Goal: Task Accomplishment & Management: Manage account settings

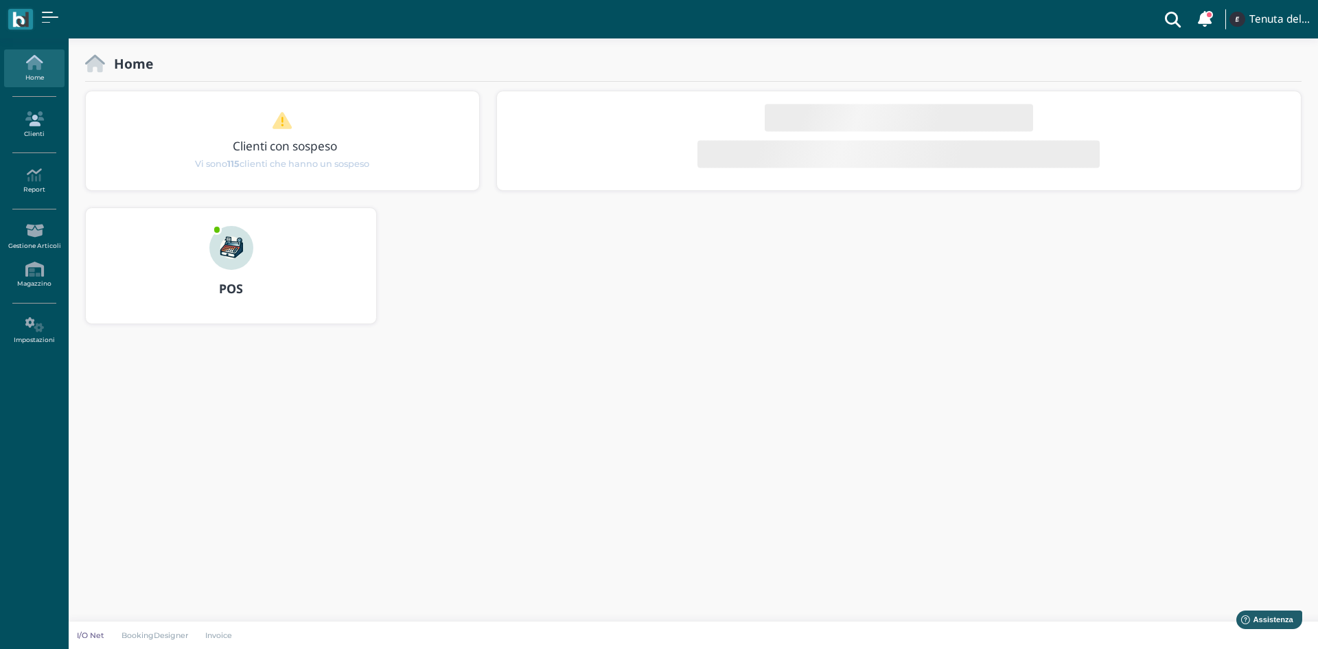
click at [41, 126] on icon at bounding box center [34, 118] width 60 height 15
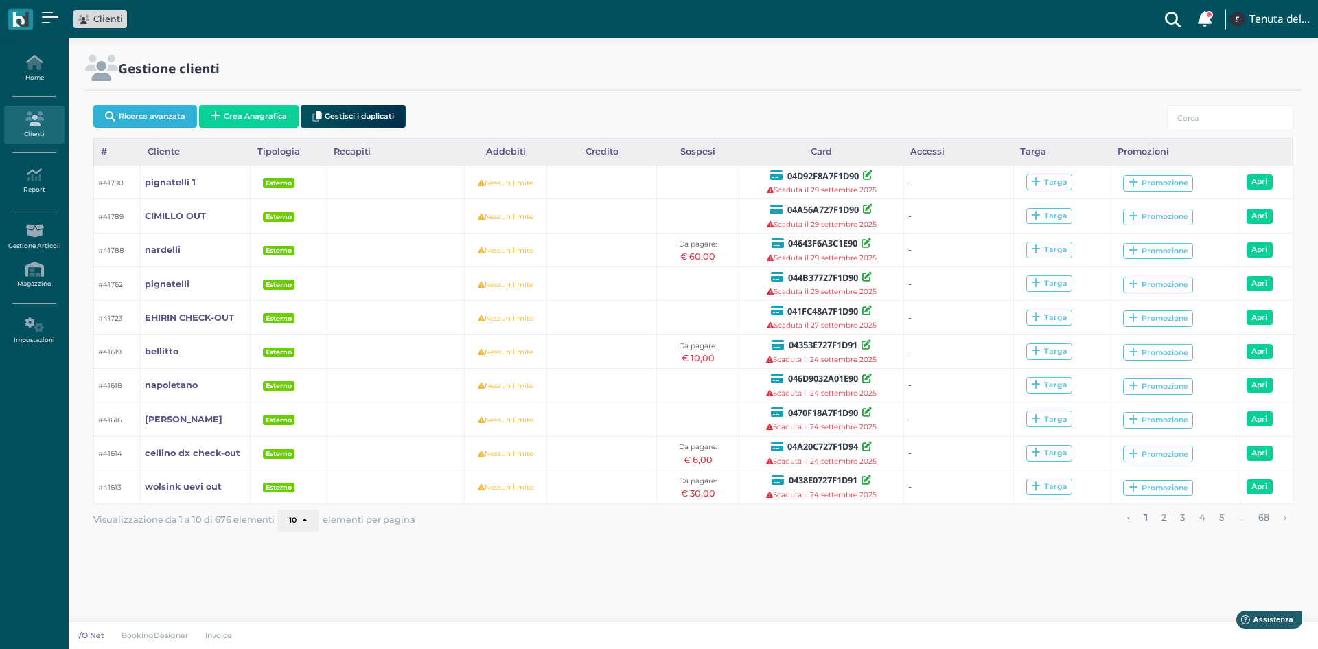
click at [163, 122] on button "Ricerca avanzata" at bounding box center [145, 116] width 104 height 23
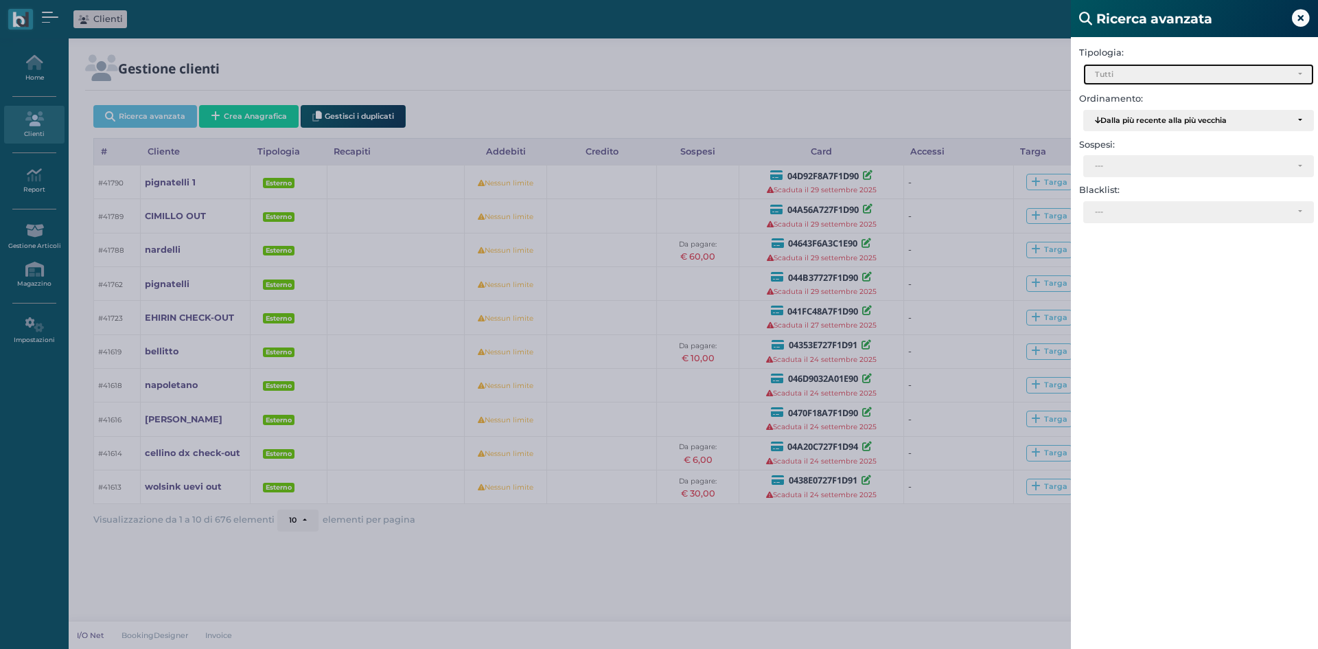
click at [1155, 79] on div "Tutti" at bounding box center [1193, 75] width 196 height 10
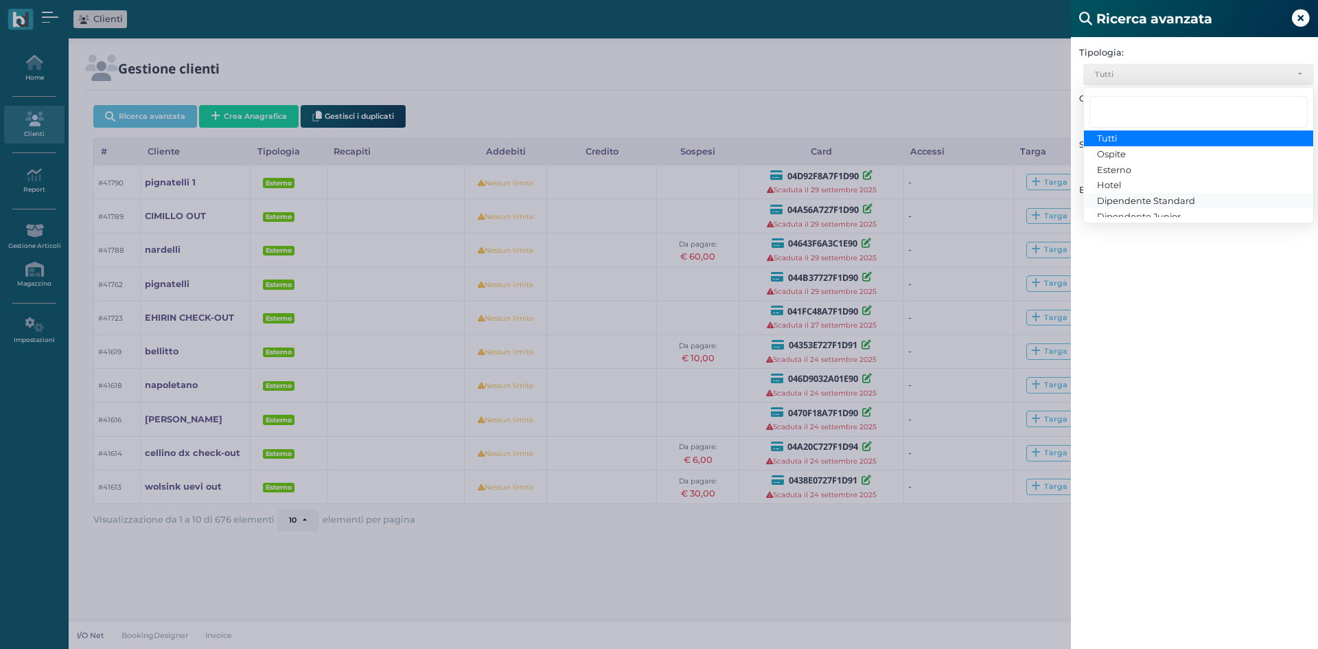
click at [1136, 206] on span "Dipendente Standard" at bounding box center [1146, 200] width 98 height 11
select select "3"
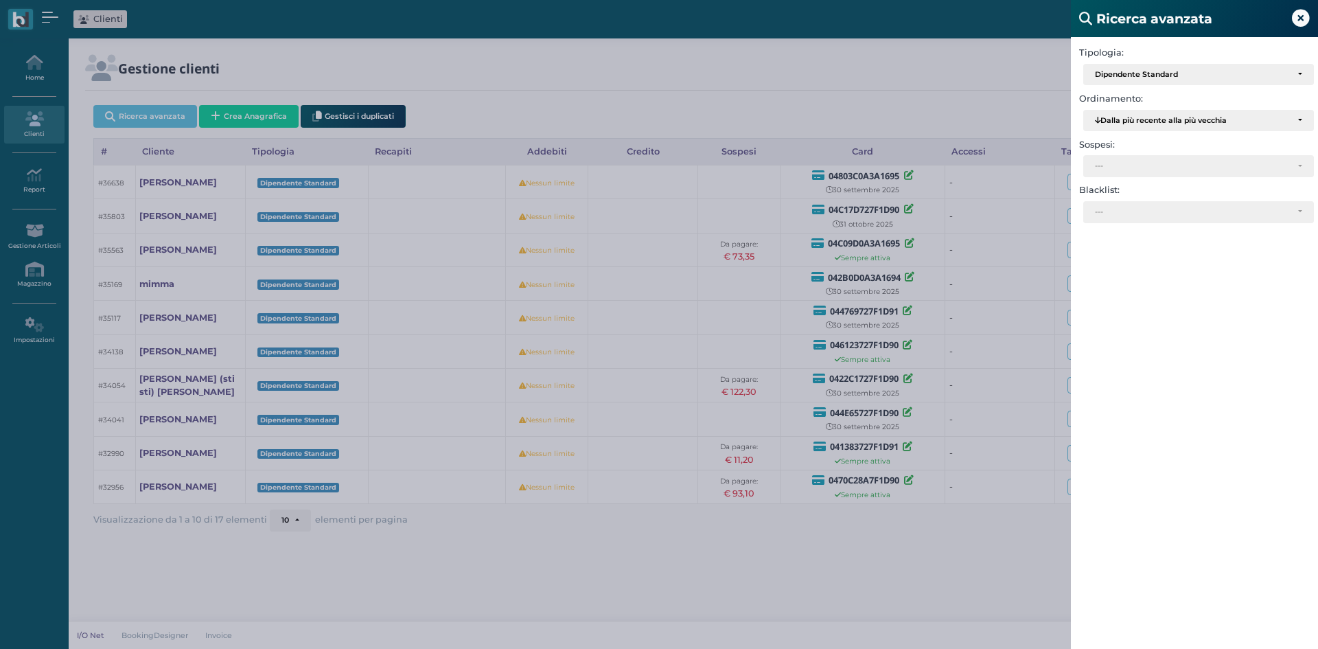
click at [957, 556] on div "Ricerca avanzata Tipologia: Ospite Esterno Hotel Dipendente Standard Dipendente…" at bounding box center [659, 324] width 1318 height 649
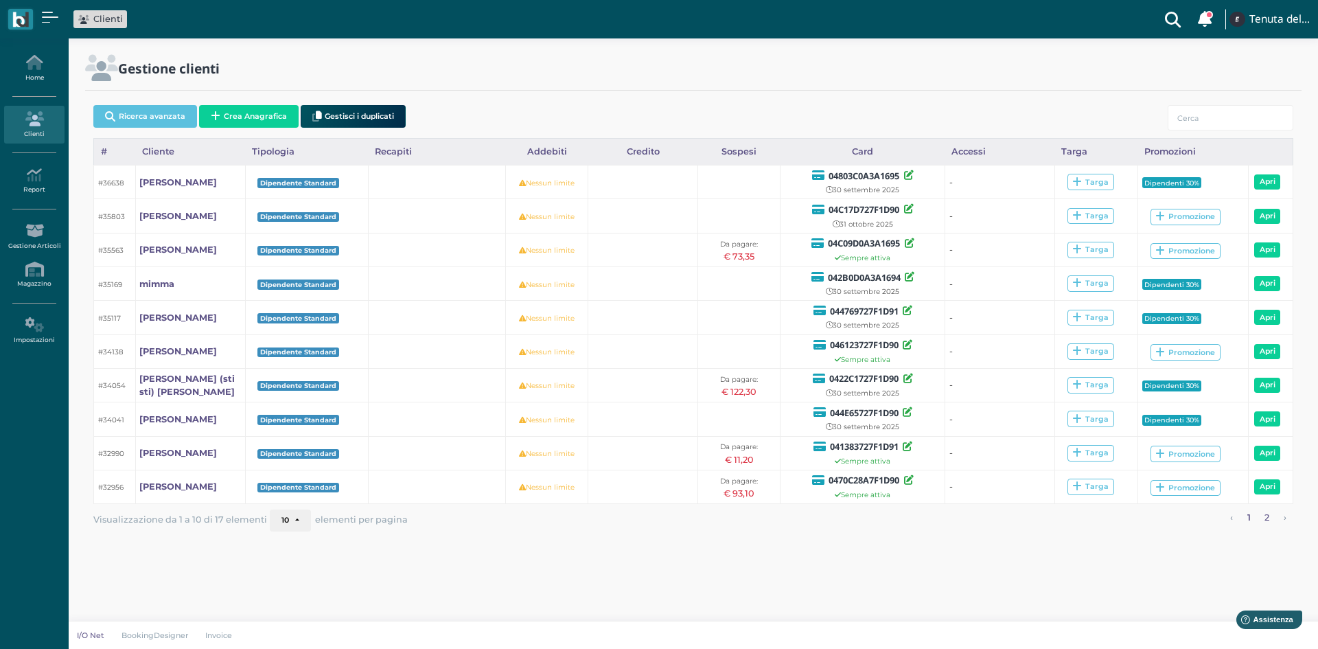
drag, startPoint x: 1266, startPoint y: 518, endPoint x: 1207, endPoint y: 514, distance: 59.2
click at [1265, 518] on link "2" at bounding box center [1267, 518] width 14 height 18
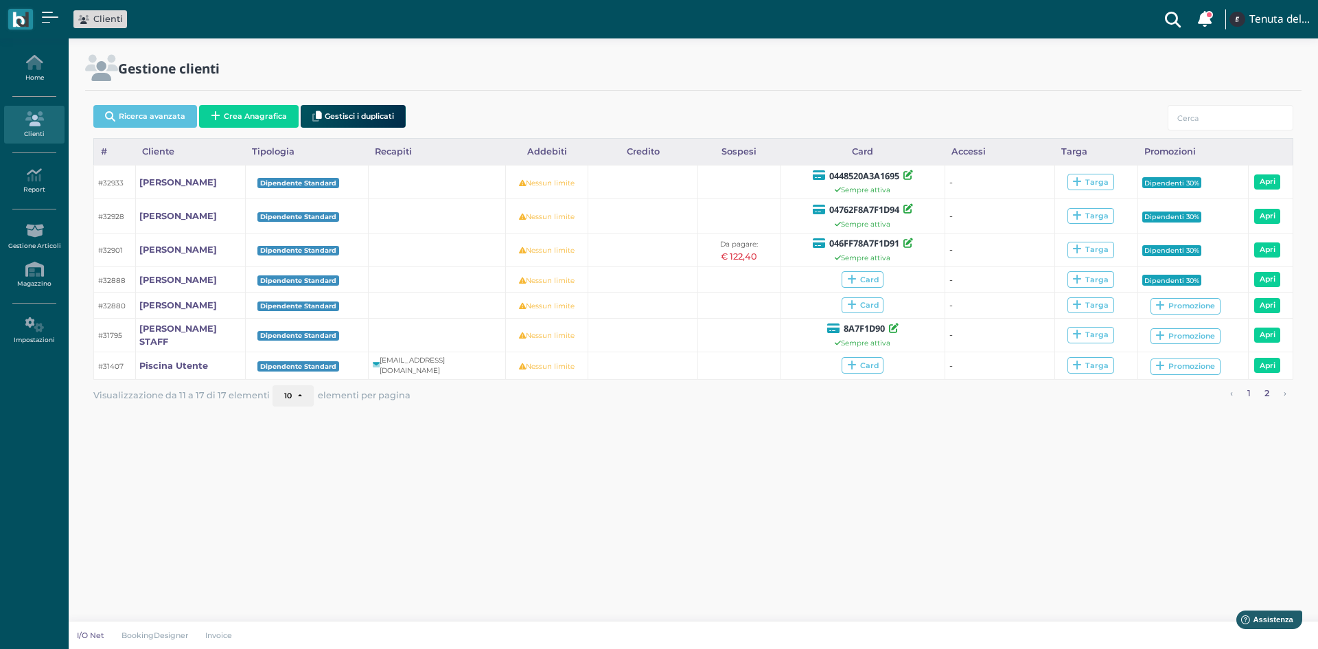
click at [1251, 398] on link "1" at bounding box center [1249, 394] width 12 height 18
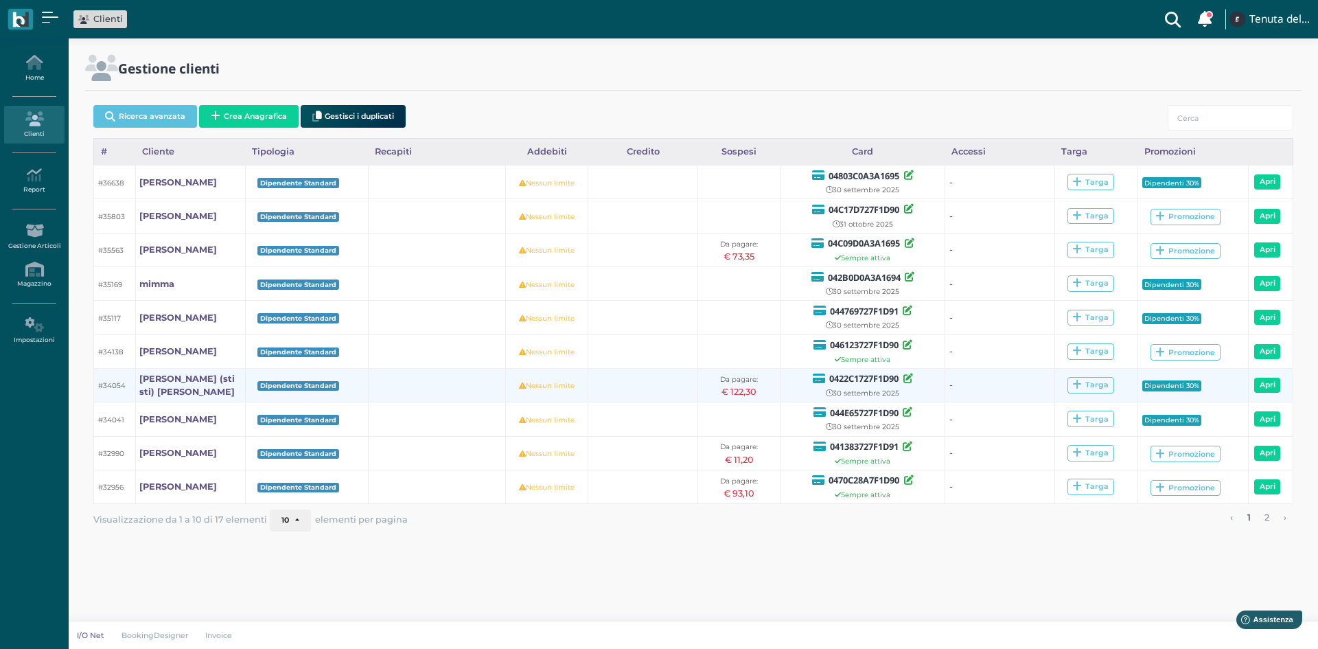
click at [402, 382] on td at bounding box center [437, 385] width 137 height 34
click at [184, 391] on link "Alessandro (sti sti) Desantis" at bounding box center [190, 385] width 102 height 26
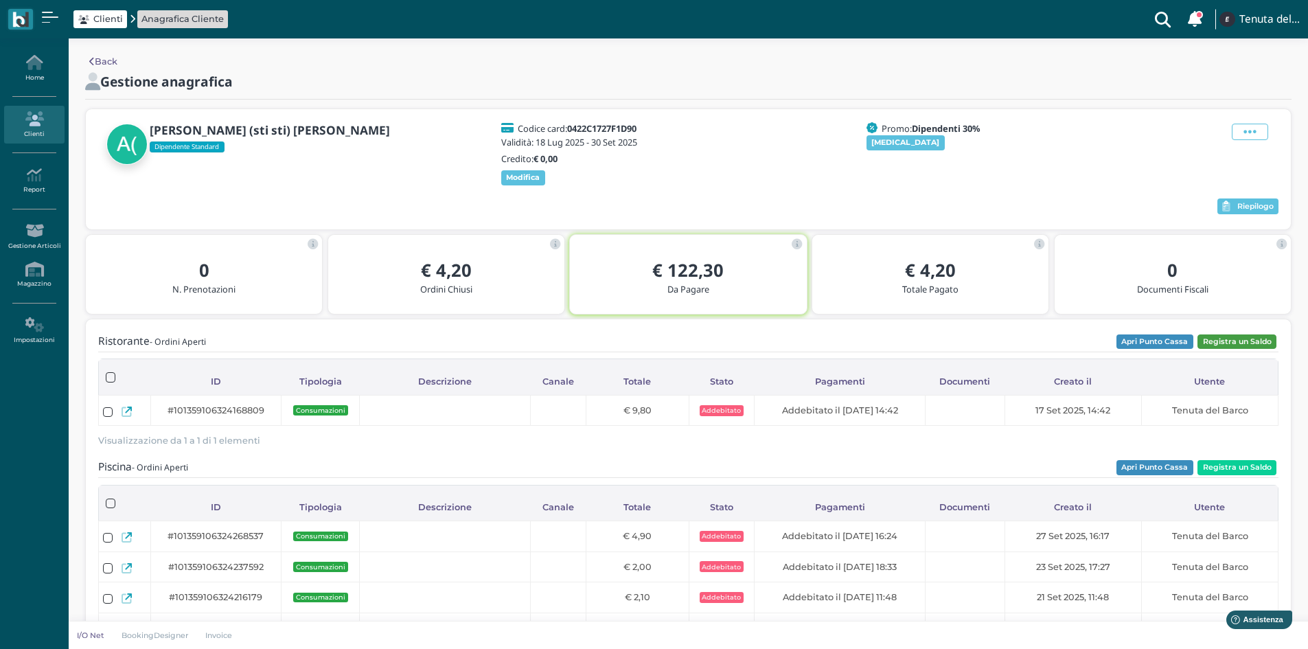
click at [1223, 341] on button "Registra un Saldo" at bounding box center [1236, 341] width 79 height 15
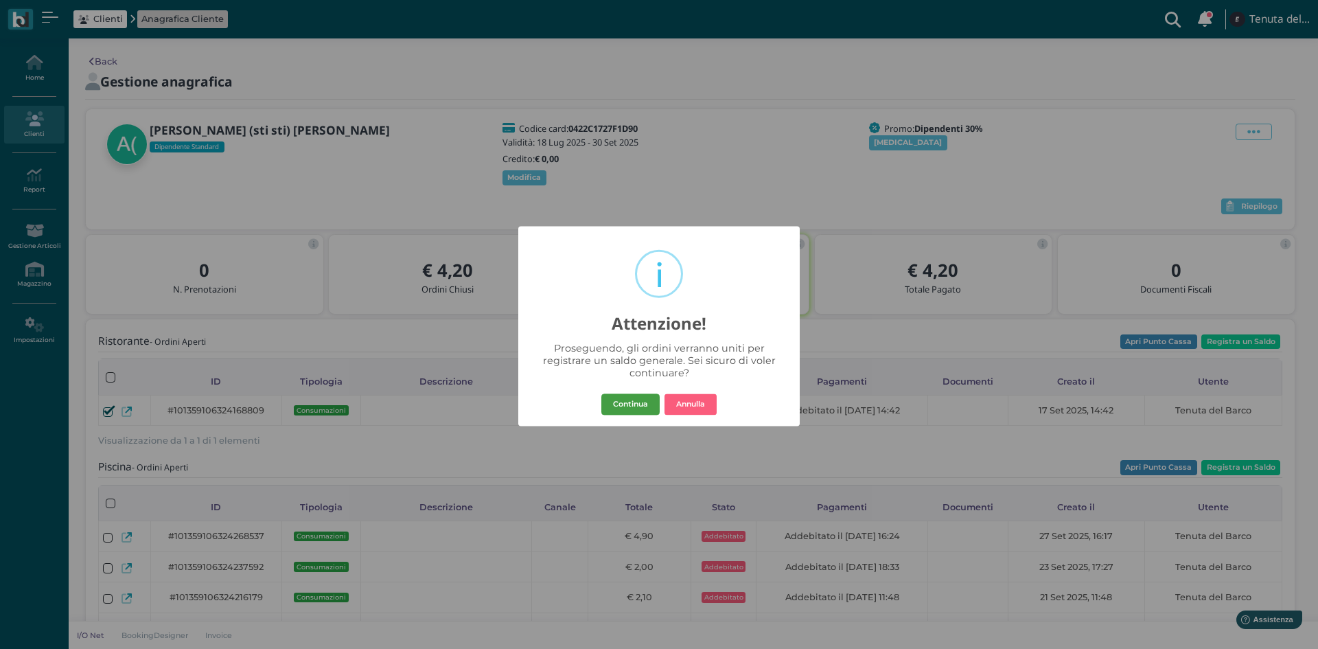
click at [643, 400] on button "Continua" at bounding box center [630, 404] width 58 height 22
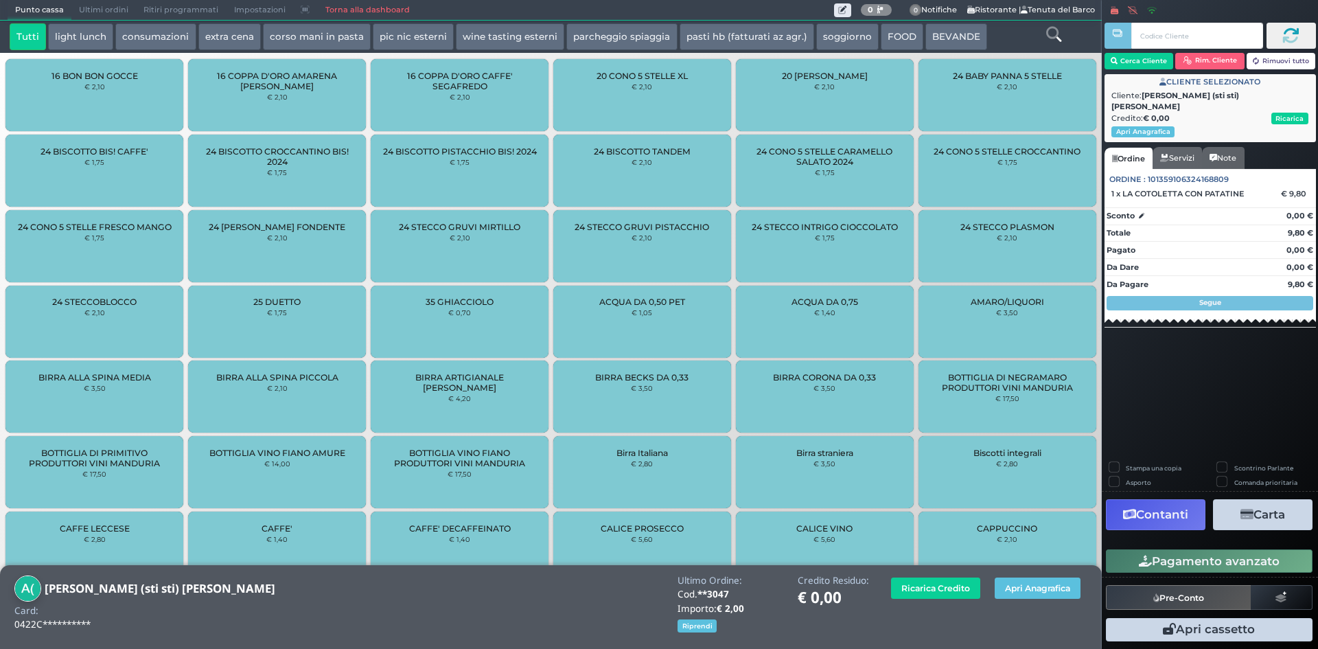
click at [1173, 520] on button "Contanti" at bounding box center [1156, 514] width 100 height 31
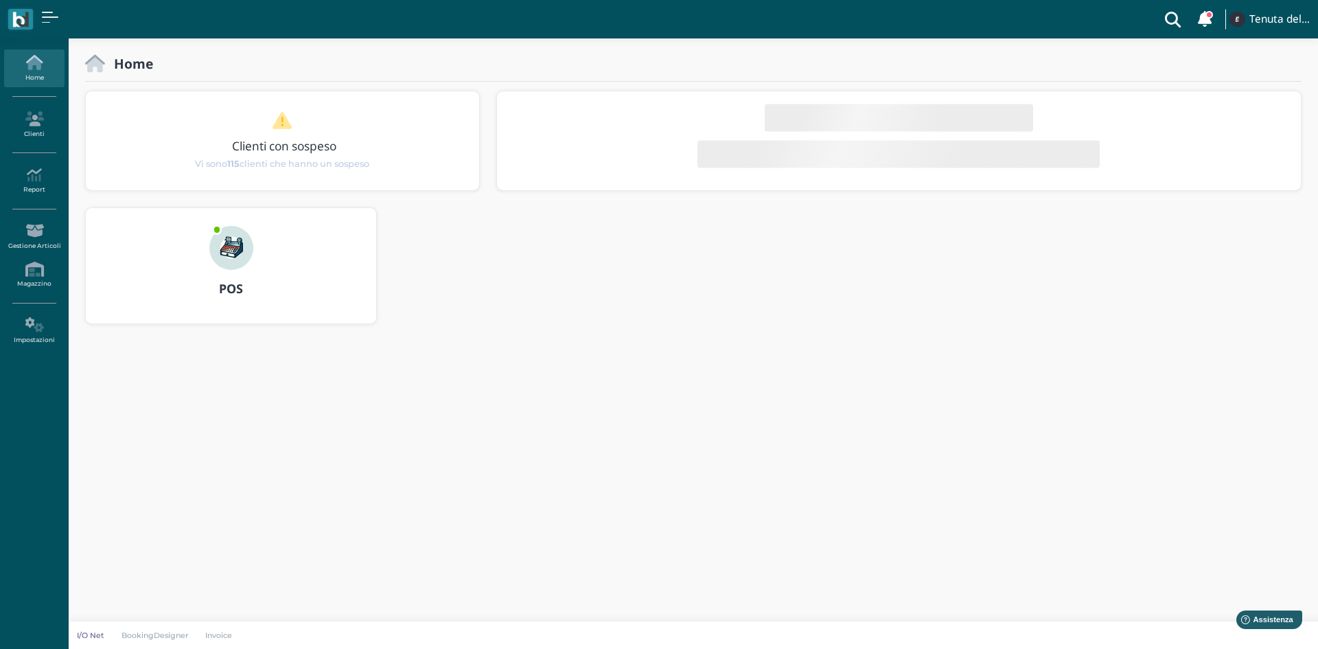
click at [222, 255] on img at bounding box center [231, 248] width 44 height 44
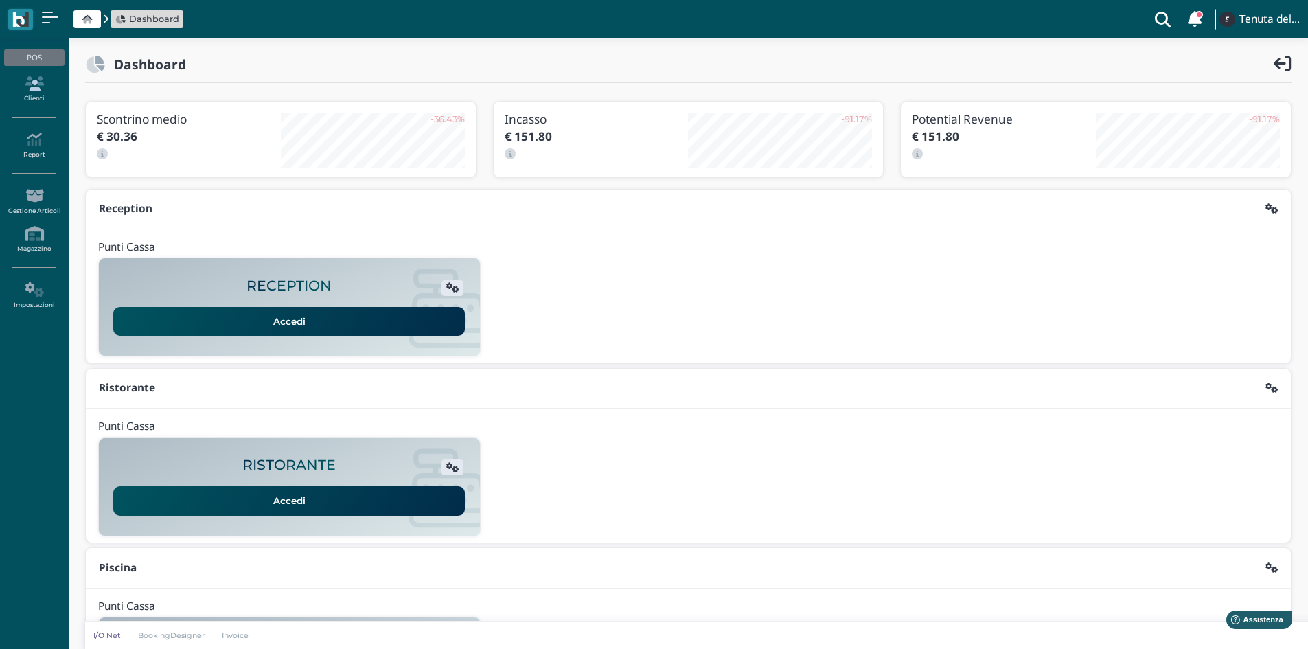
click at [32, 91] on link "Clienti" at bounding box center [34, 90] width 60 height 38
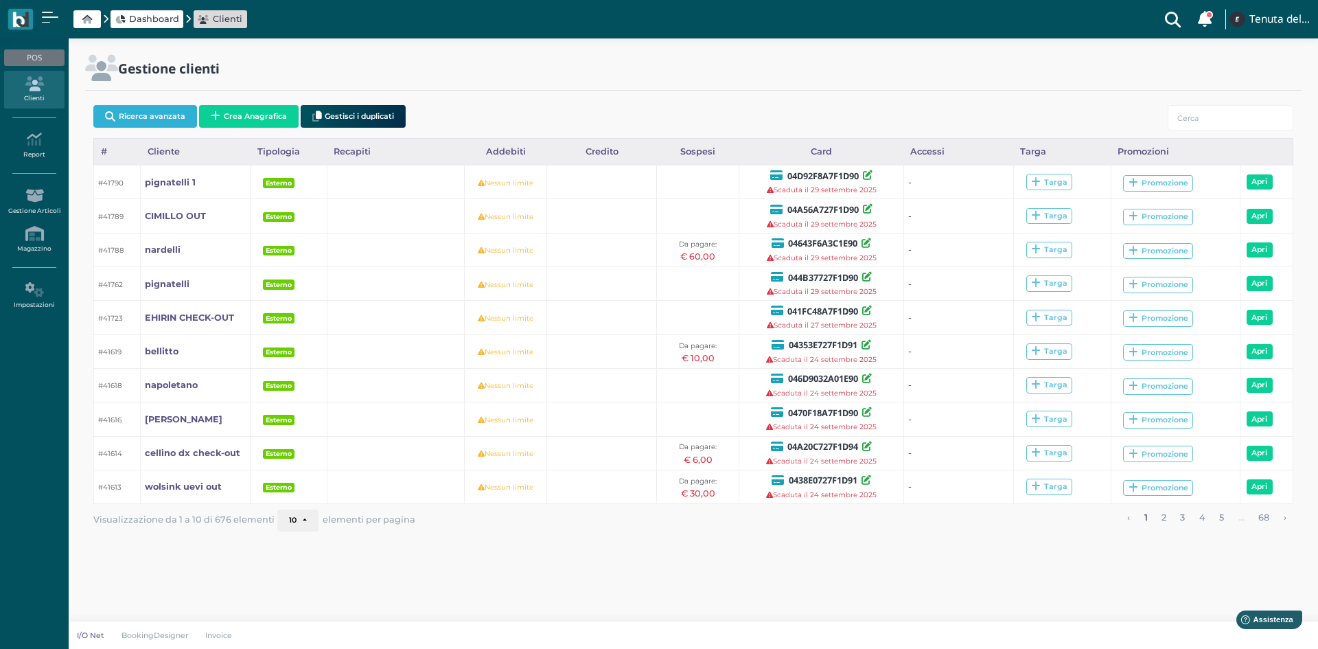
click at [173, 115] on button "Ricerca avanzata" at bounding box center [145, 116] width 104 height 23
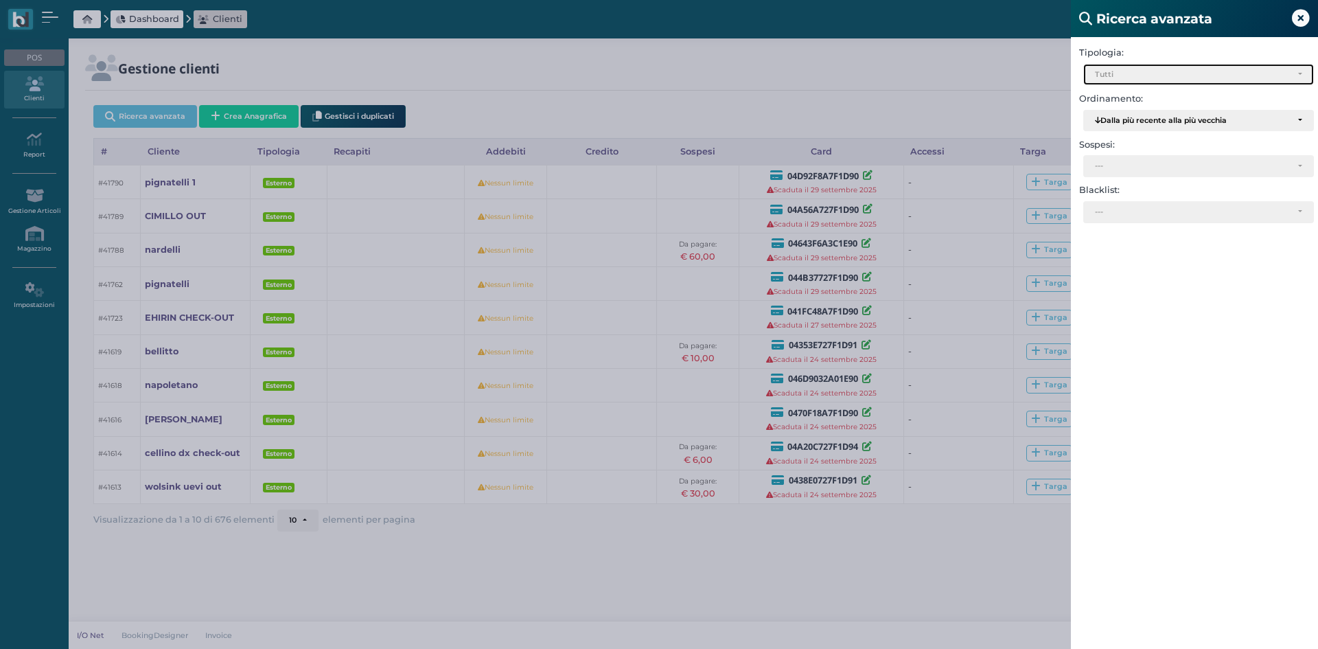
click at [1104, 70] on div "Tutti" at bounding box center [1193, 75] width 196 height 10
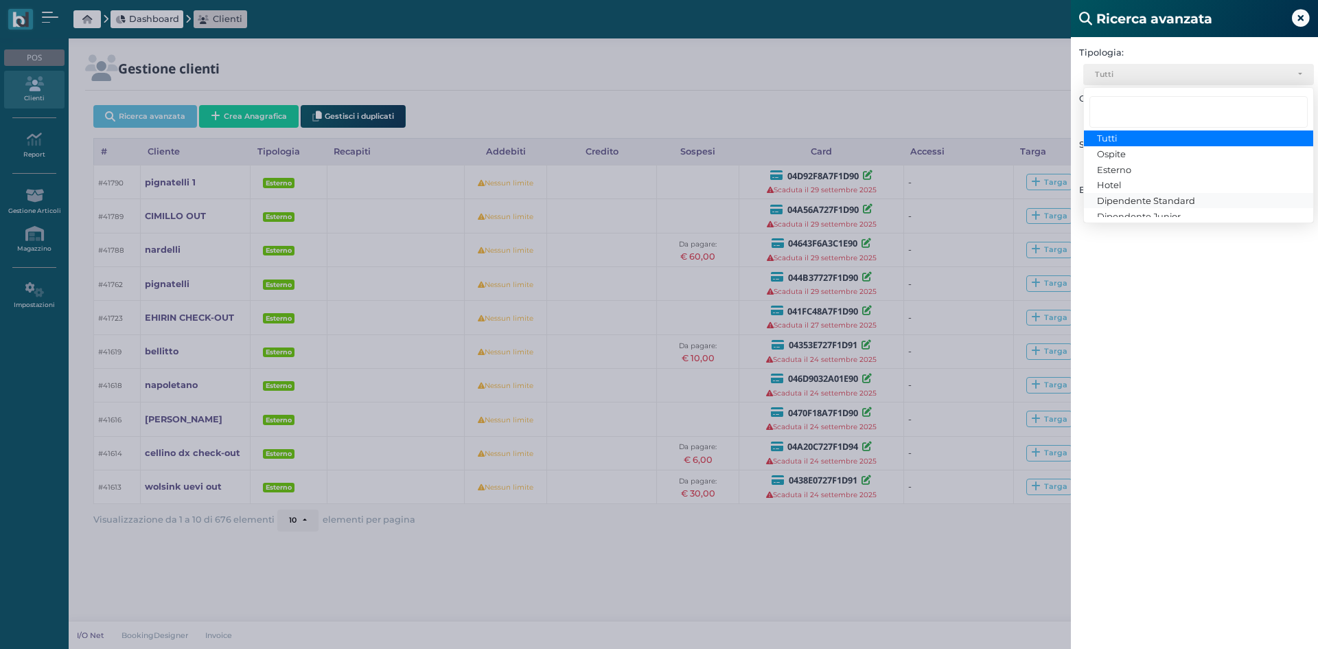
click at [1109, 196] on span "Dipendente Standard" at bounding box center [1146, 200] width 98 height 11
select select "3"
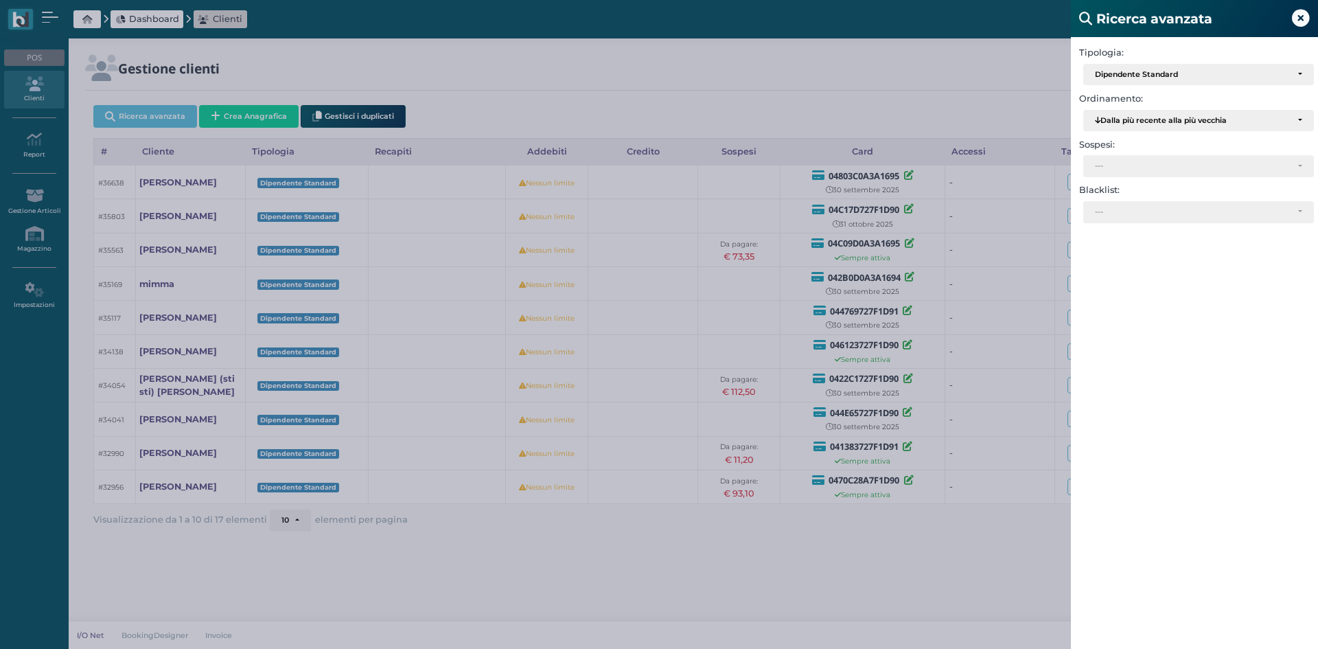
click at [1001, 586] on div "Ricerca avanzata Tipologia: Ospite Esterno Hotel Dipendente Standard Dipendente…" at bounding box center [659, 324] width 1318 height 649
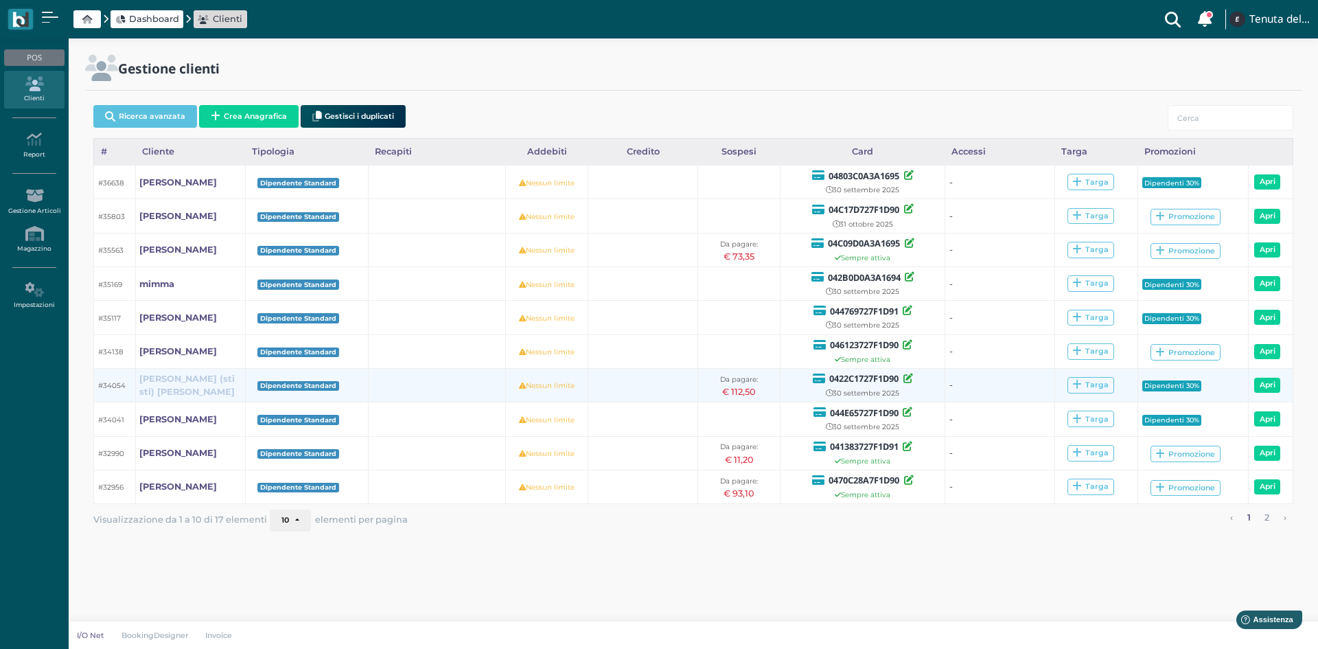
click at [167, 378] on b "Alessandro (sti sti) Desantis" at bounding box center [186, 384] width 95 height 23
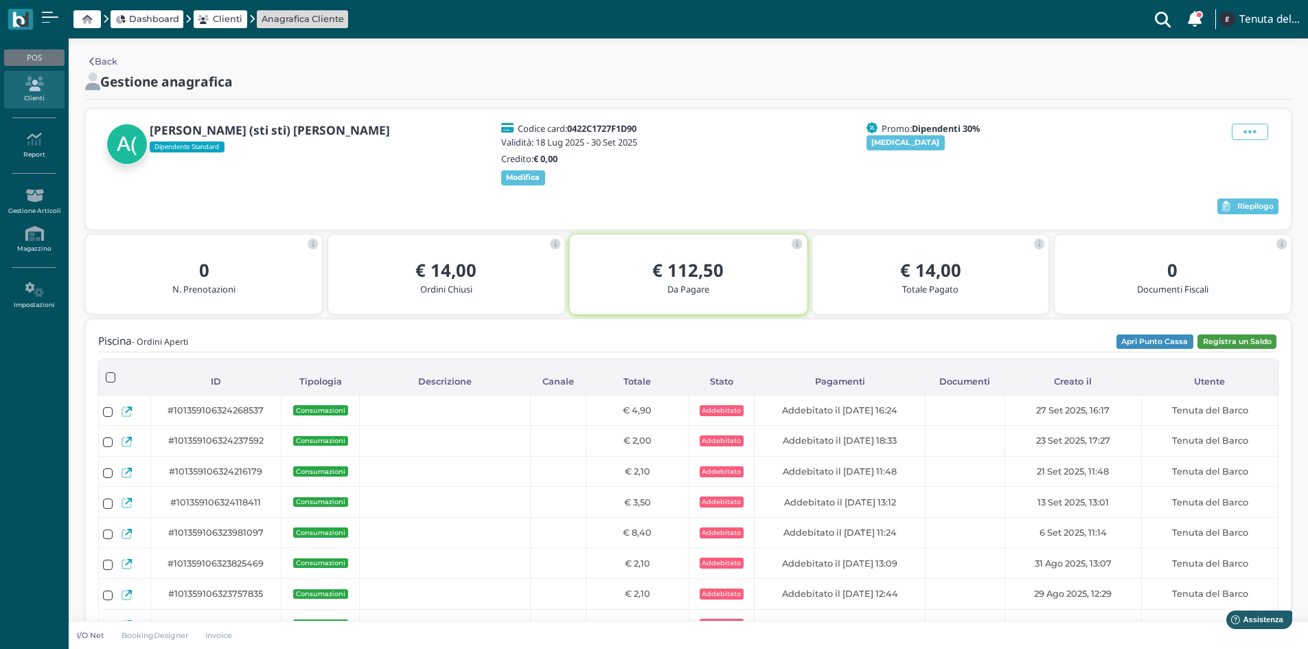
click at [1225, 341] on button "Registra un Saldo" at bounding box center [1236, 341] width 79 height 15
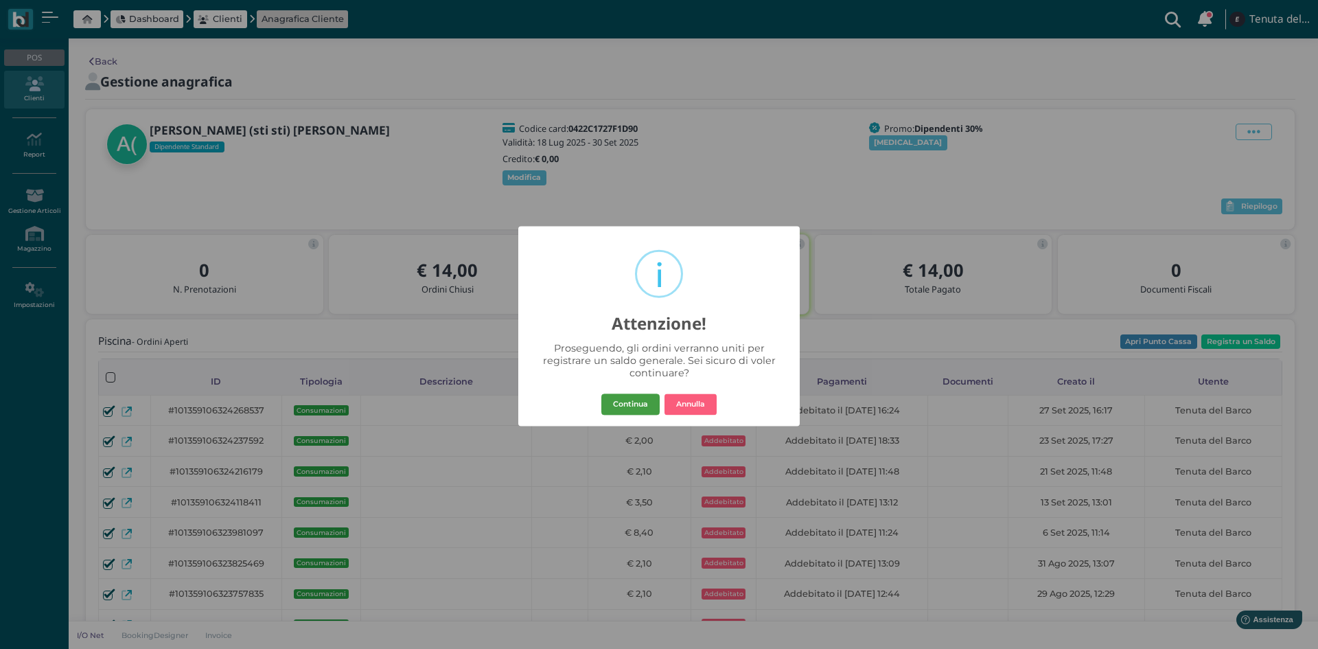
click at [636, 404] on button "Continua" at bounding box center [630, 404] width 58 height 22
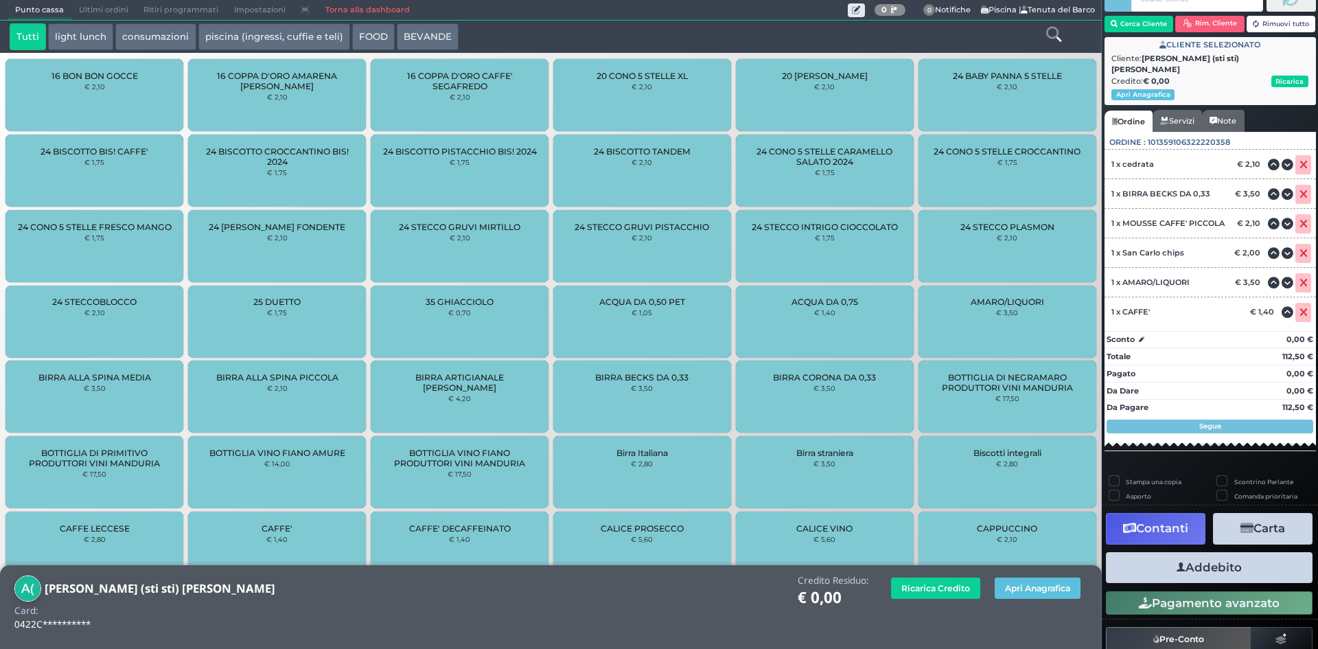
scroll to position [96, 0]
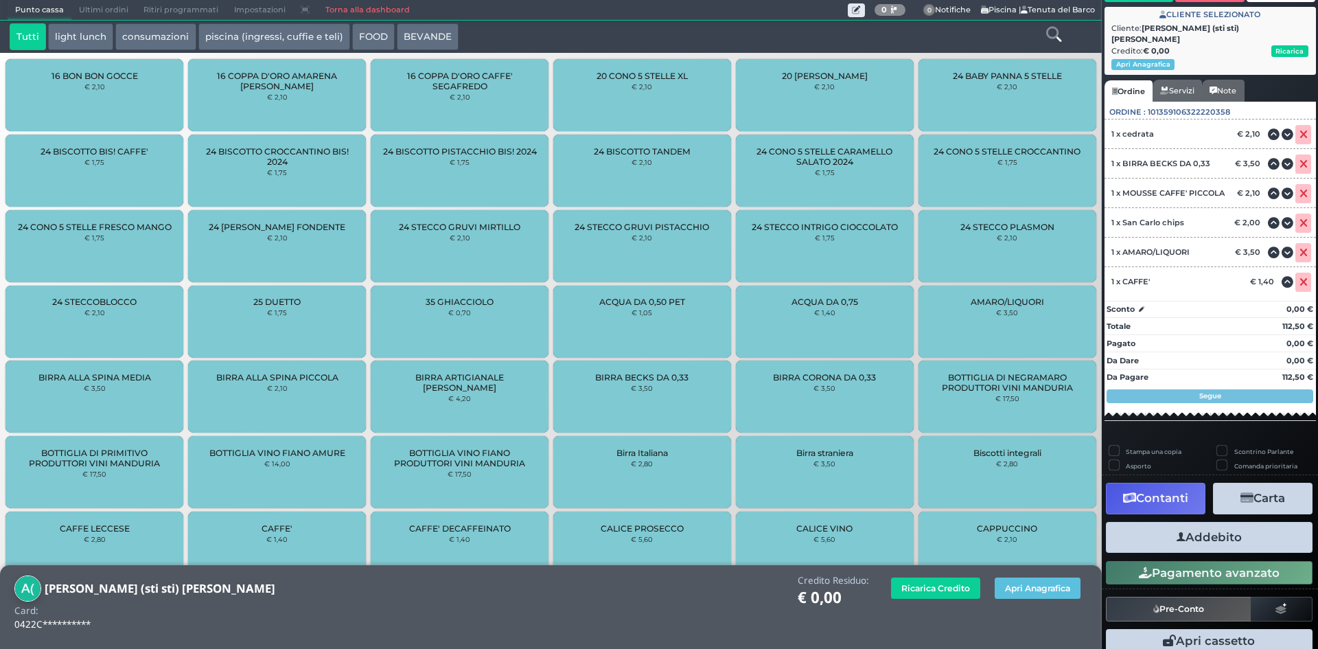
click at [1186, 487] on button "Contanti" at bounding box center [1156, 498] width 100 height 31
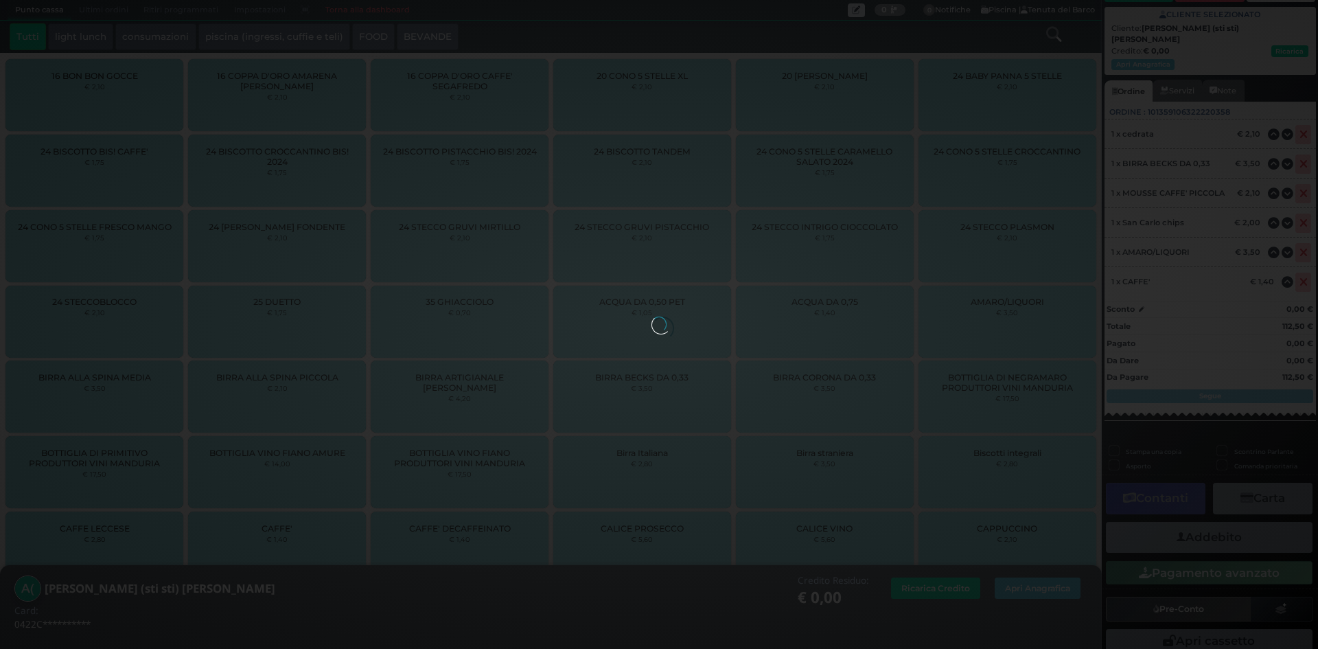
scroll to position [40, 0]
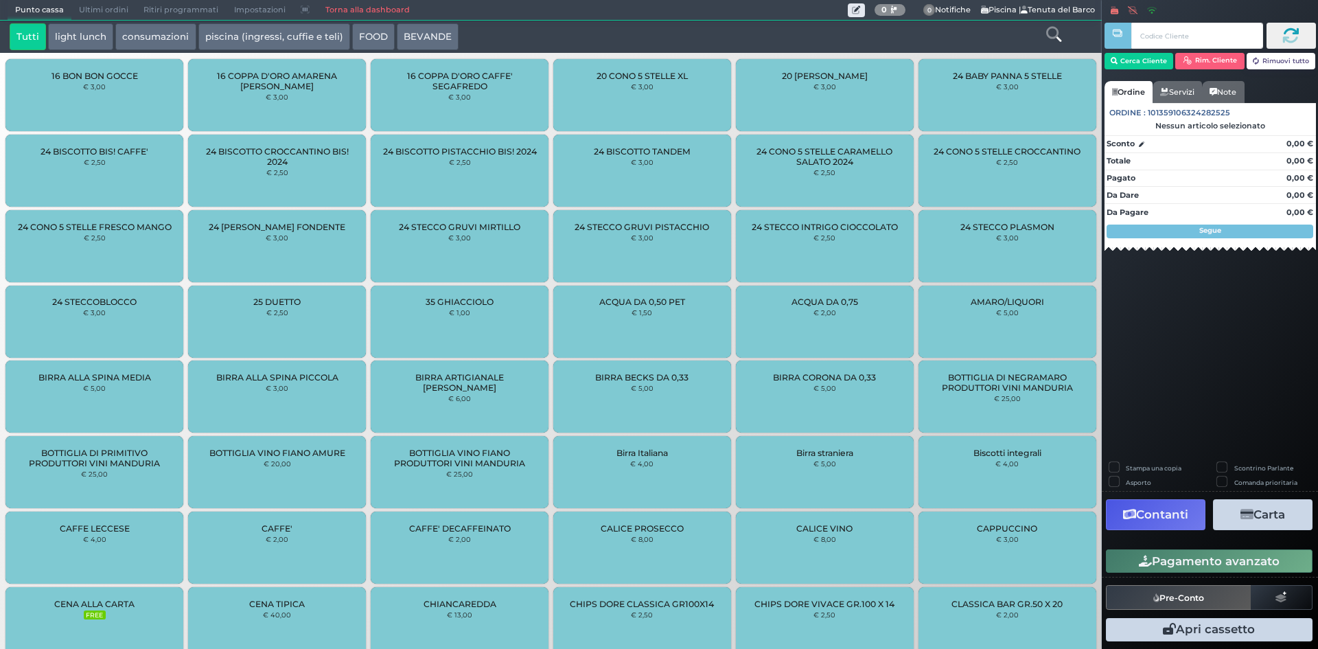
click at [329, 8] on link "Torna alla dashboard" at bounding box center [367, 10] width 100 height 19
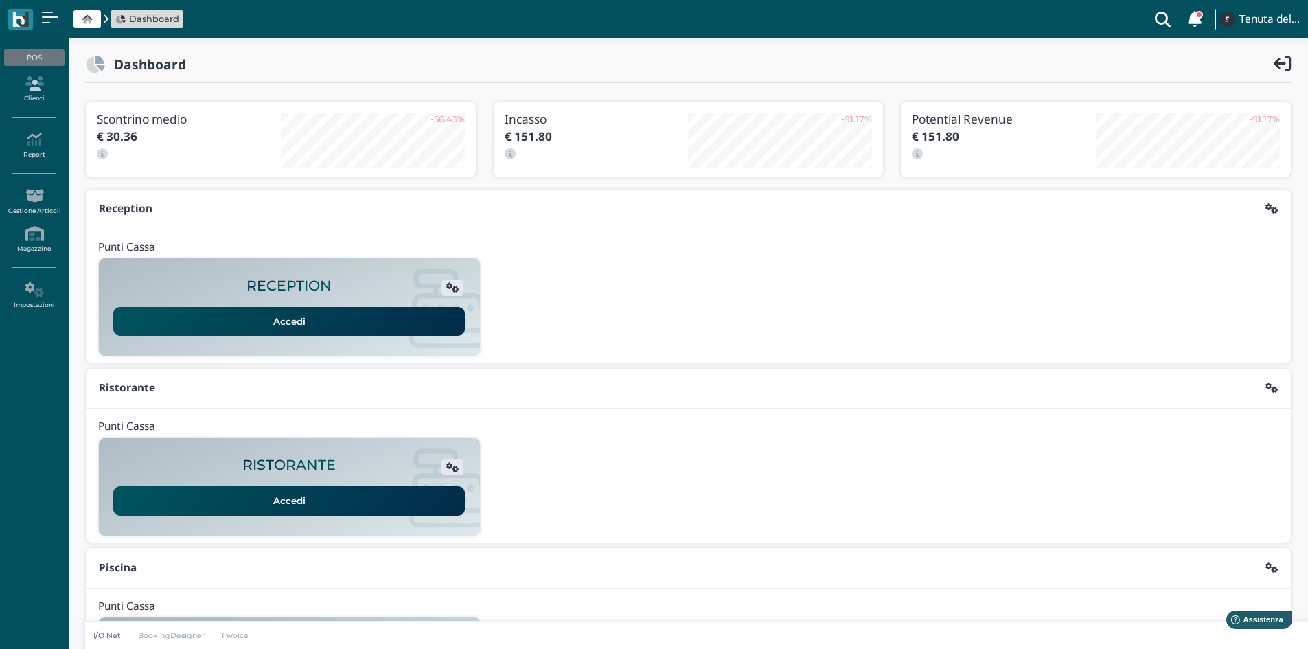
click at [21, 84] on icon at bounding box center [34, 83] width 60 height 15
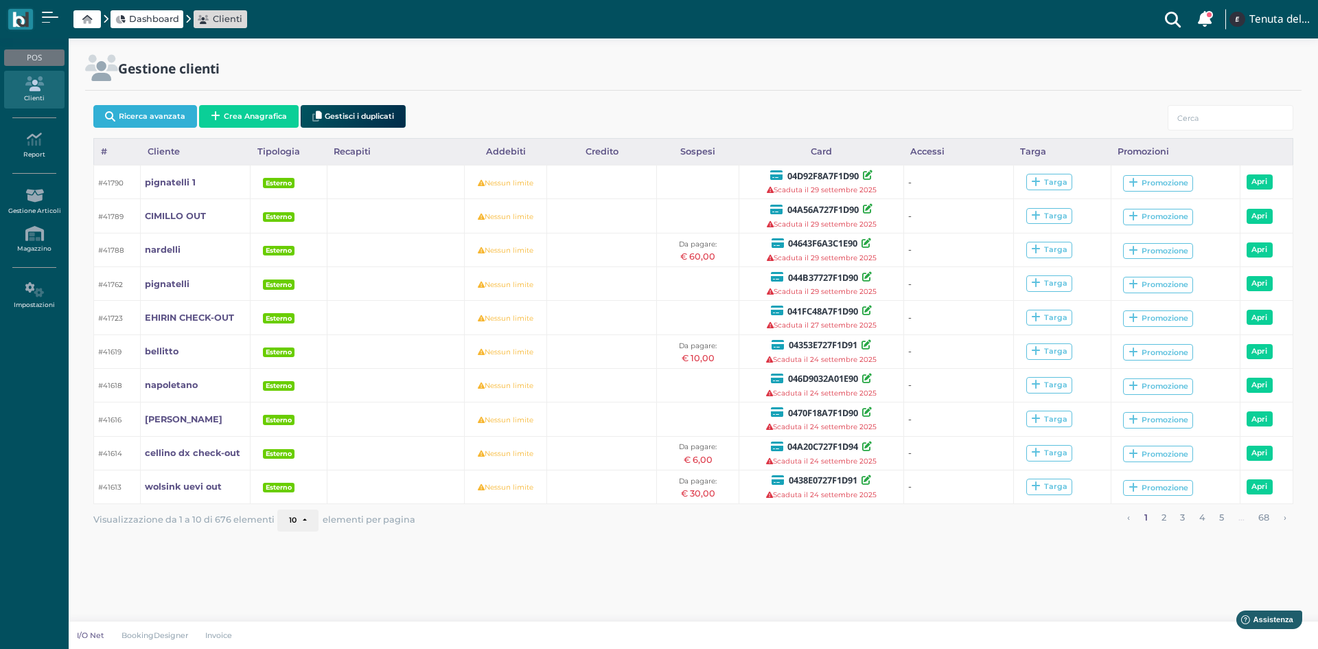
click at [152, 115] on button "Ricerca avanzata" at bounding box center [145, 116] width 104 height 23
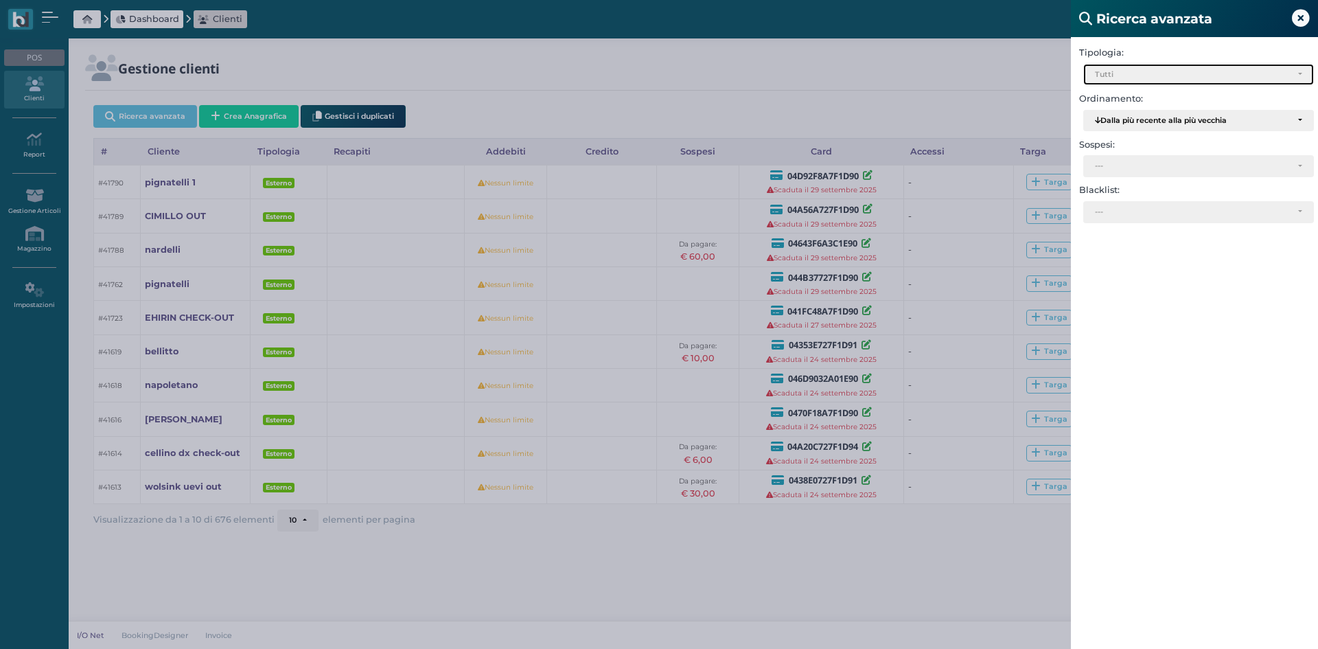
click at [1127, 71] on div "Tutti" at bounding box center [1193, 75] width 196 height 10
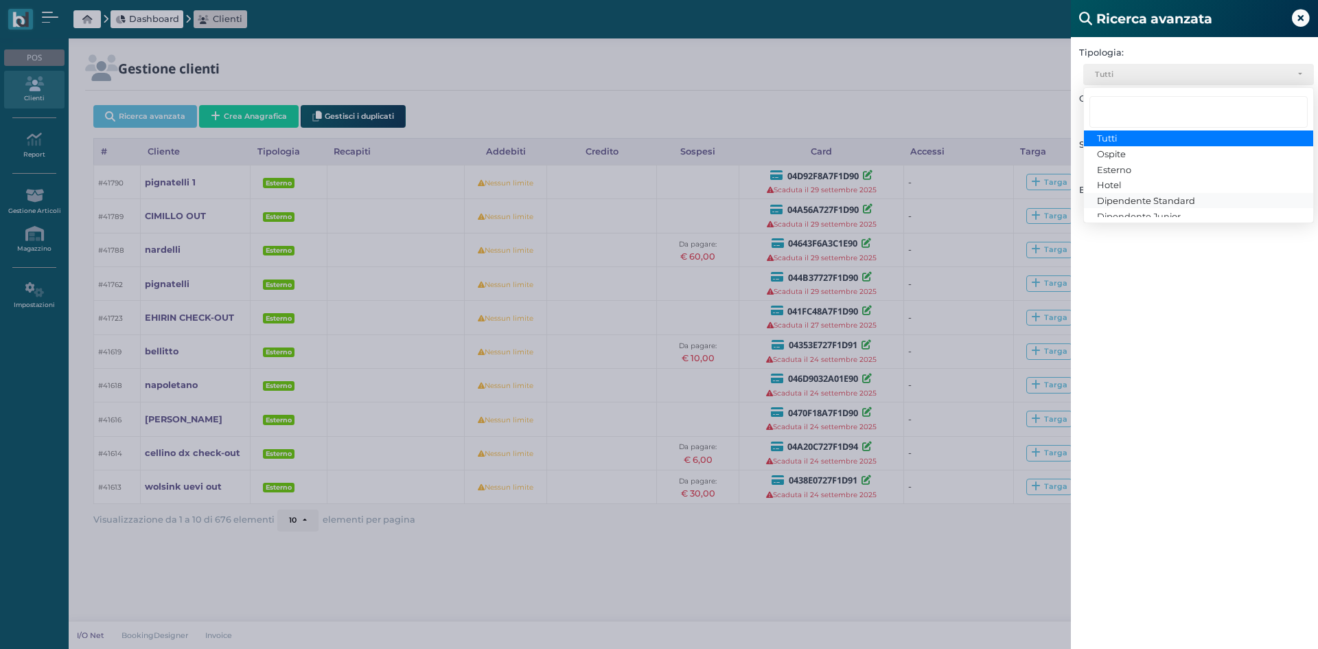
click at [1120, 200] on span "Dipendente Standard" at bounding box center [1146, 200] width 98 height 11
select select "3"
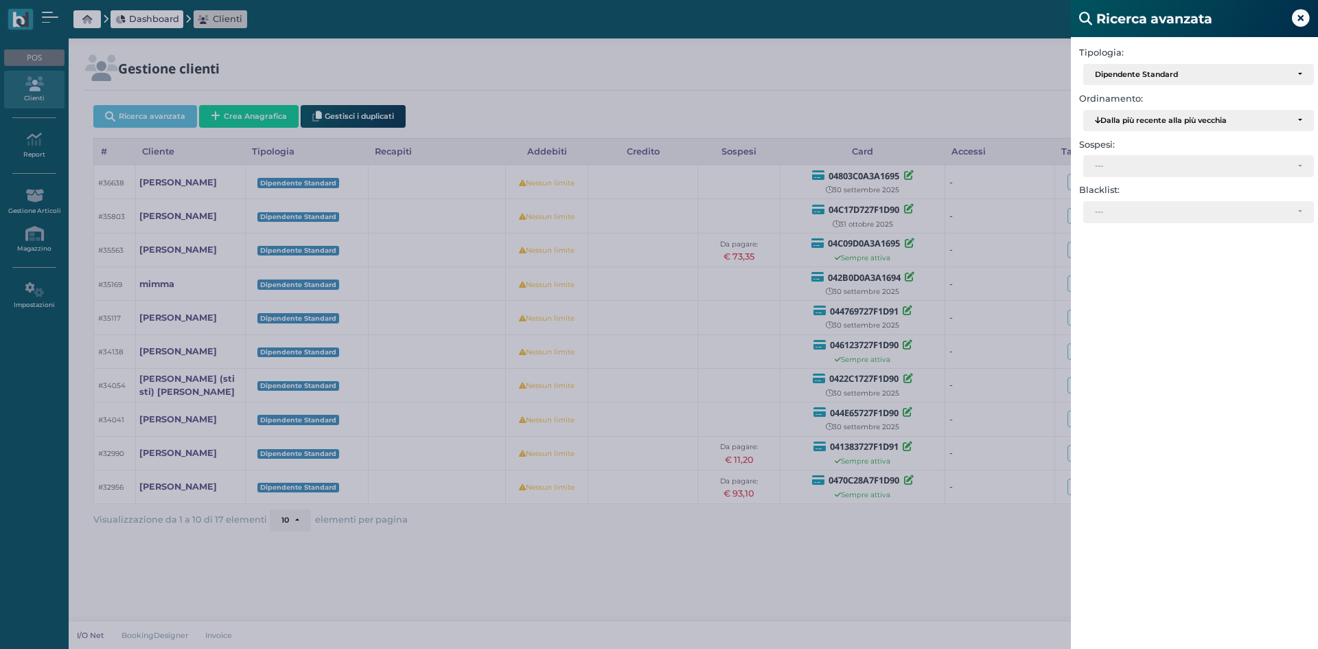
click at [971, 551] on div "Ricerca avanzata Tipologia: Ospite Esterno Hotel Dipendente Standard Dipendente…" at bounding box center [659, 324] width 1318 height 649
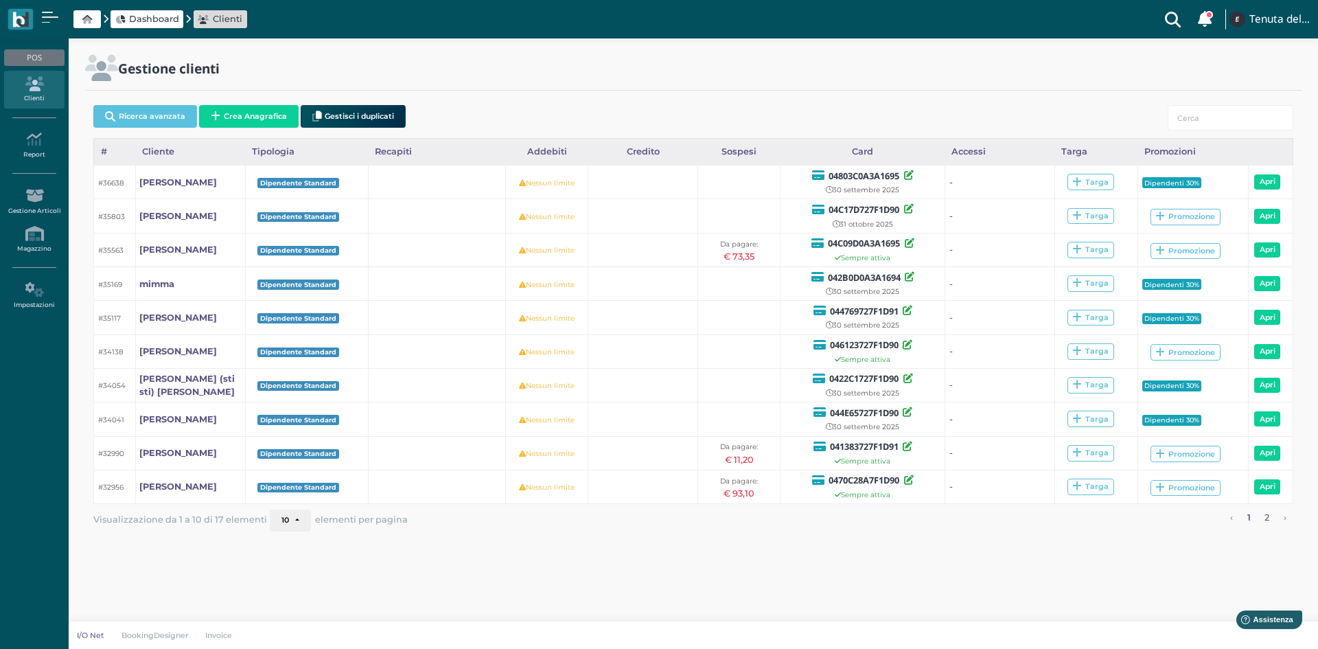
click at [1267, 518] on link "2" at bounding box center [1267, 518] width 14 height 18
